Goal: Task Accomplishment & Management: Complete application form

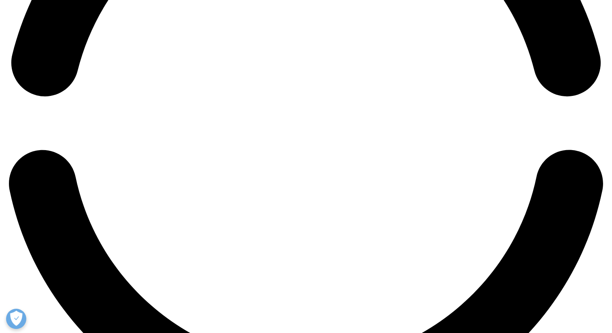
scroll to position [1402, 0]
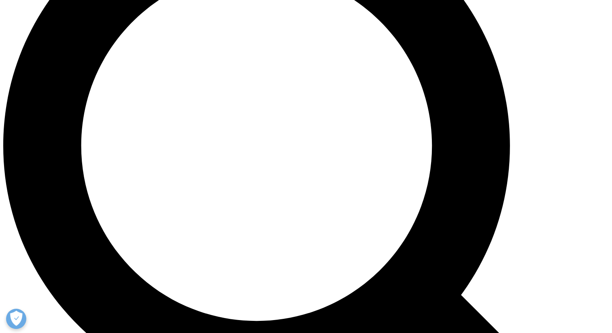
scroll to position [953, 0]
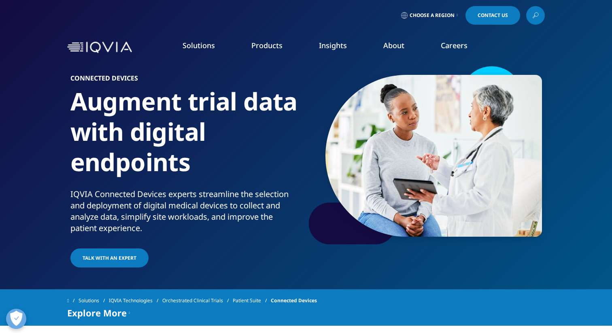
click at [68, 126] on li "Research & Development" at bounding box center [87, 131] width 150 height 15
click at [497, 158] on link "Clinical Trials" at bounding box center [544, 157] width 130 height 9
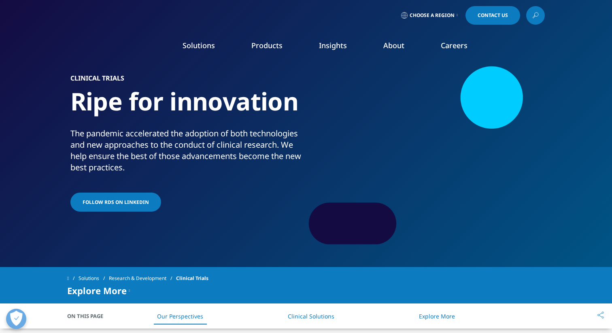
click at [120, 202] on link "Electronic Clinical Outcome Assessment (eCOA)" at bounding box center [87, 211] width 142 height 18
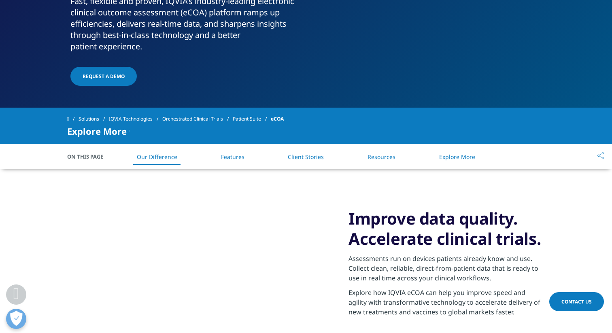
scroll to position [224, 0]
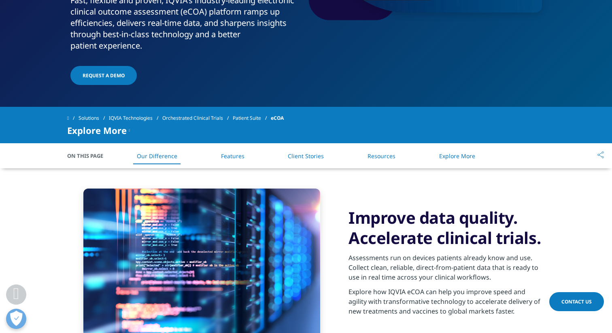
click at [389, 158] on link "Resources" at bounding box center [382, 156] width 28 height 8
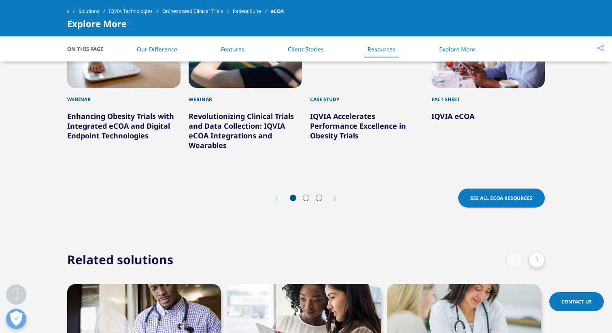
scroll to position [1952, 0]
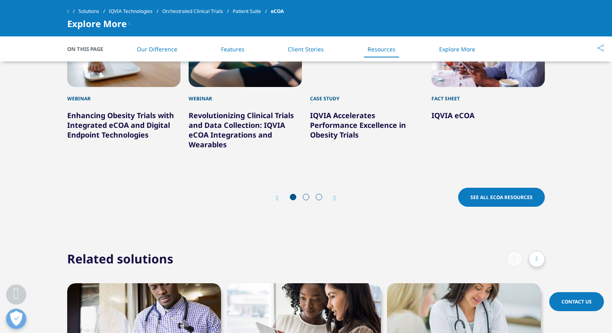
click at [252, 97] on div "Webinar" at bounding box center [245, 94] width 113 height 15
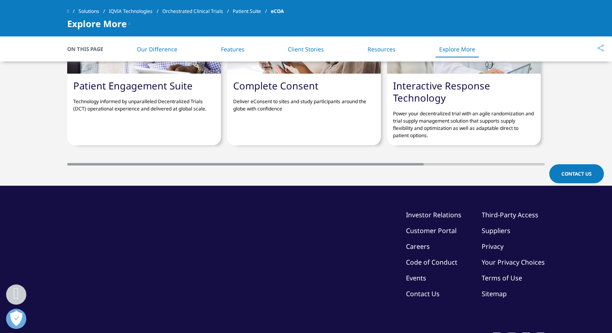
scroll to position [2237, 0]
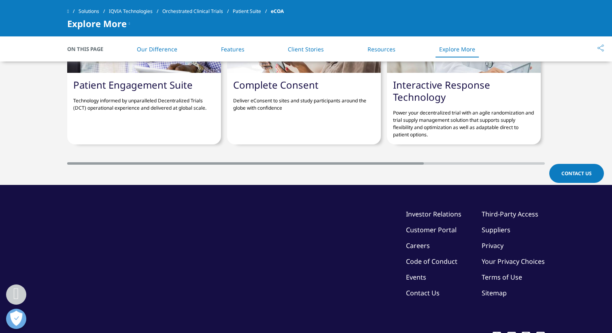
click at [423, 90] on link "Interactive Response Technology" at bounding box center [441, 91] width 97 height 26
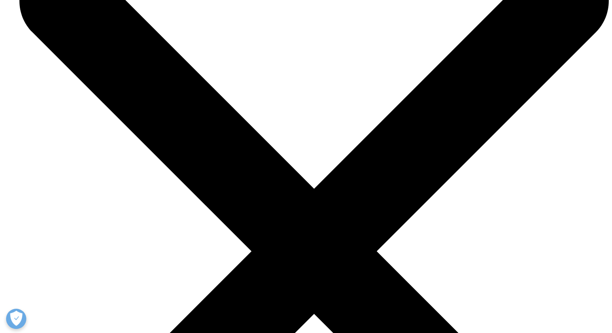
scroll to position [2726, 0]
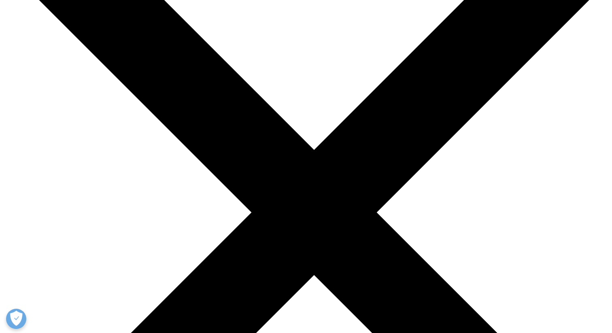
scroll to position [2726, 0]
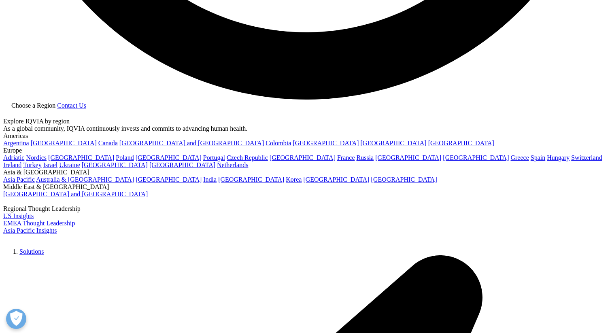
scroll to position [1734, 0]
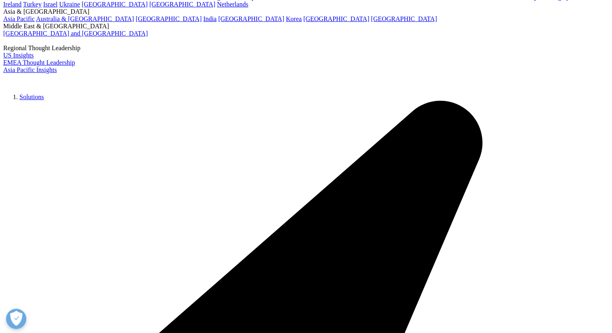
scroll to position [1896, 0]
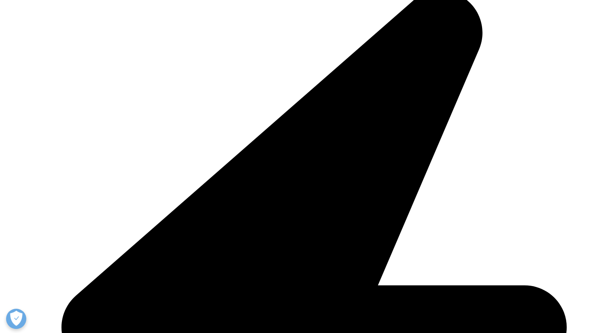
scroll to position [2237, 0]
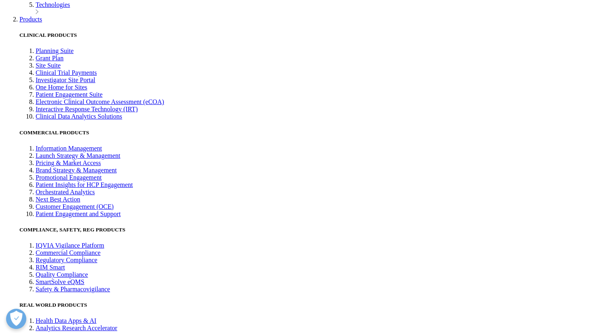
scroll to position [1810, 0]
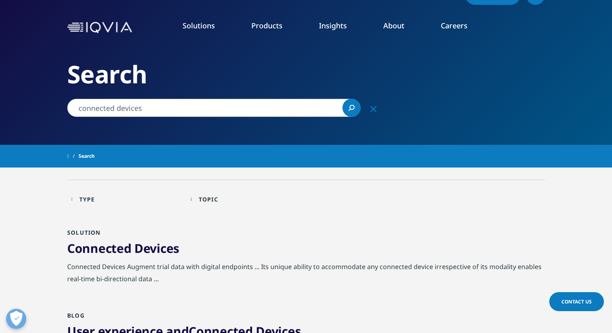
scroll to position [14, 0]
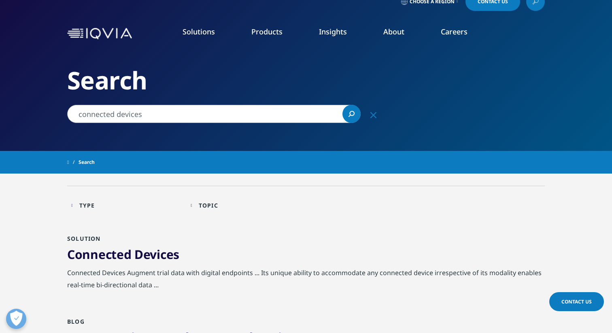
click at [173, 113] on input "connected devices" at bounding box center [214, 114] width 294 height 18
click at [187, 113] on input "connected devices platform" at bounding box center [214, 114] width 294 height 18
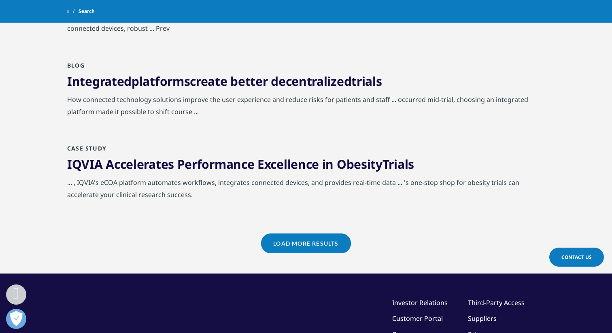
scroll to position [849, 0]
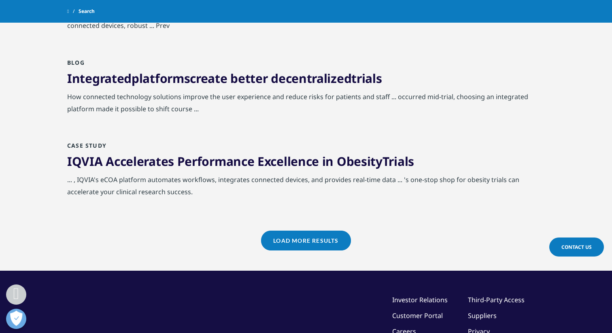
click at [312, 231] on link "Load More Results" at bounding box center [306, 241] width 90 height 20
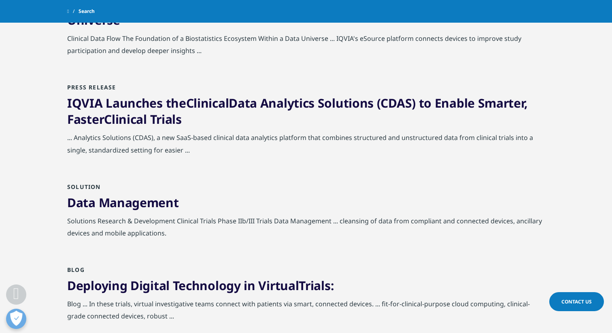
scroll to position [1267, 0]
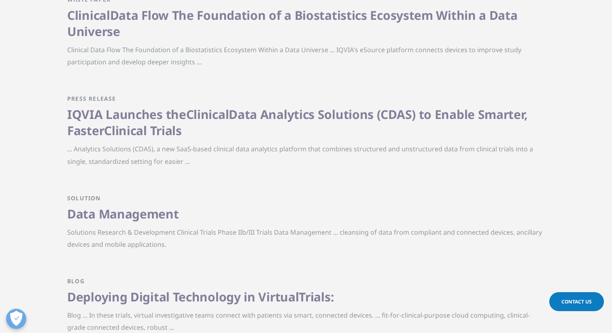
scroll to position [14, 0]
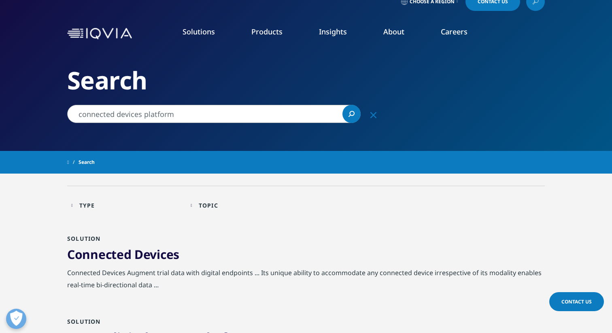
type input "connected devices"
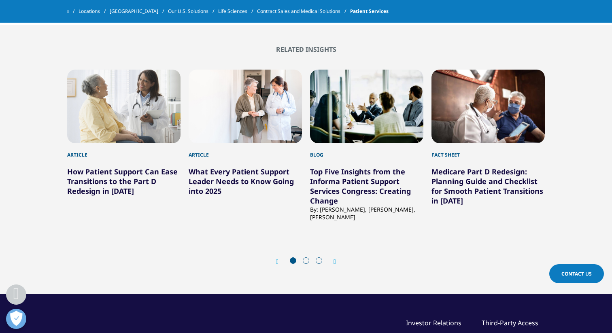
scroll to position [1575, 0]
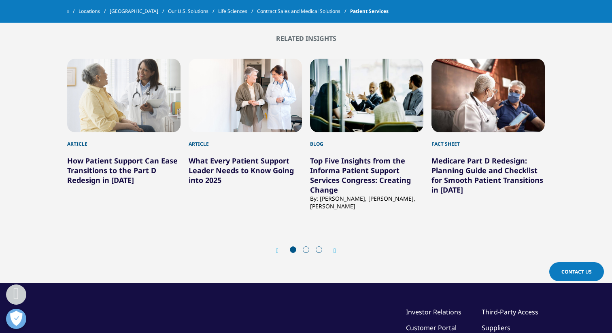
click at [580, 264] on link "Contact Us" at bounding box center [577, 271] width 55 height 19
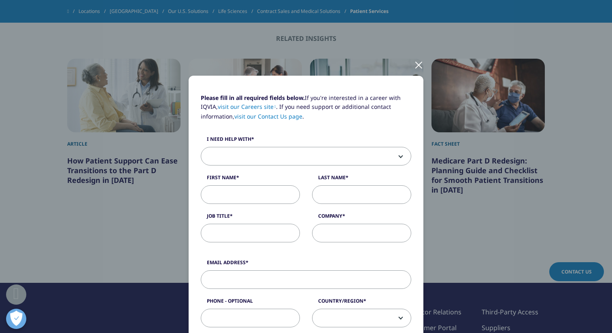
click at [328, 152] on span at bounding box center [306, 156] width 210 height 19
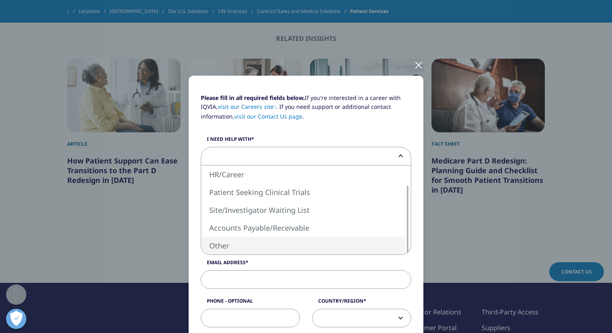
select select "Other"
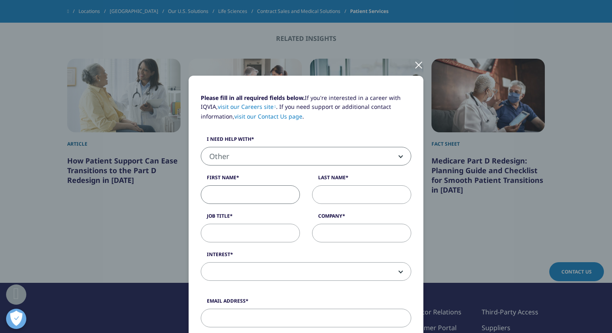
click at [260, 197] on input "First Name" at bounding box center [250, 195] width 99 height 19
type input "[PERSON_NAME]"
click at [231, 228] on input "Job Title" at bounding box center [250, 233] width 99 height 19
type input "study coordinator"
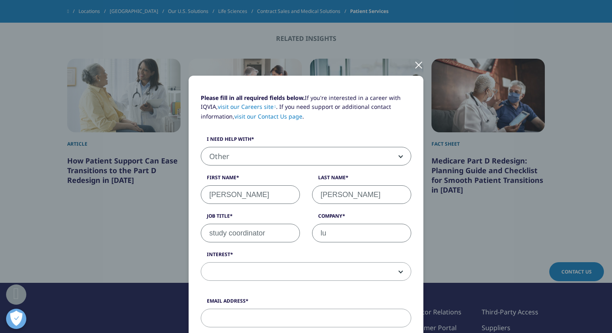
type input "lu"
click at [420, 65] on div at bounding box center [418, 64] width 9 height 22
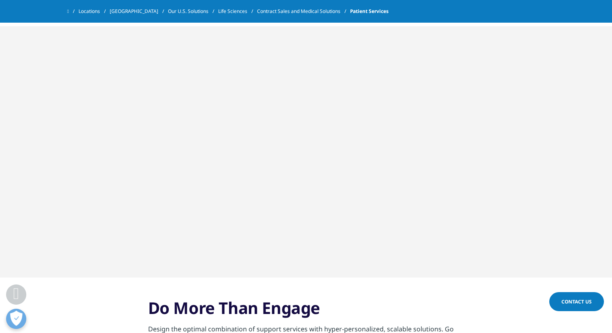
scroll to position [927, 0]
